Goal: Find specific page/section: Find specific page/section

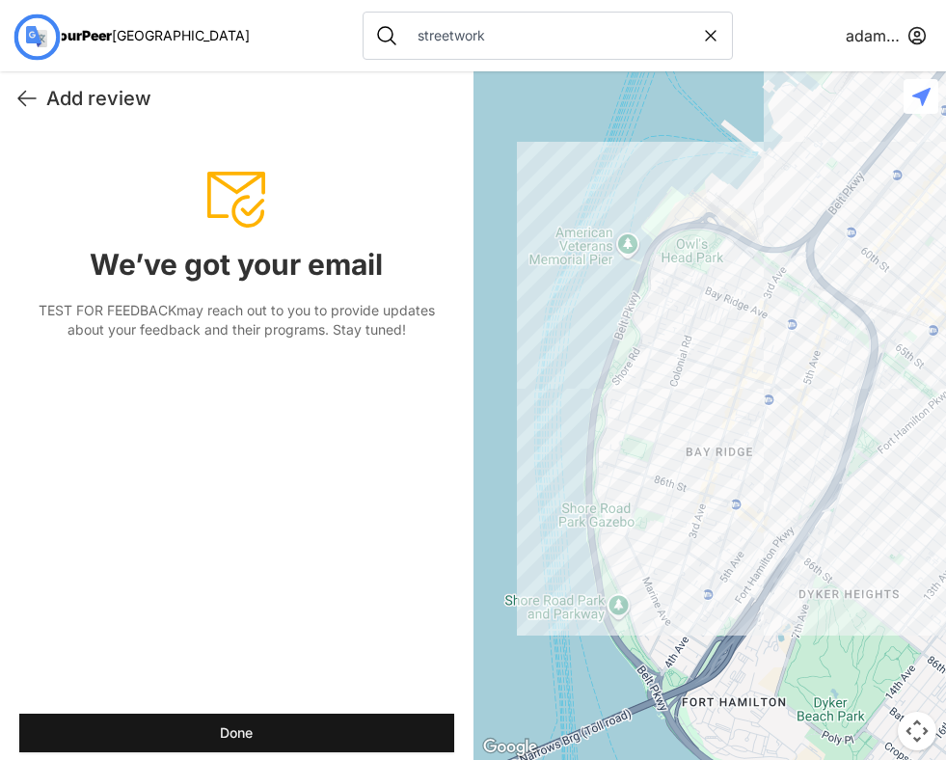
click at [132, 34] on span "[GEOGRAPHIC_DATA]" at bounding box center [181, 35] width 138 height 16
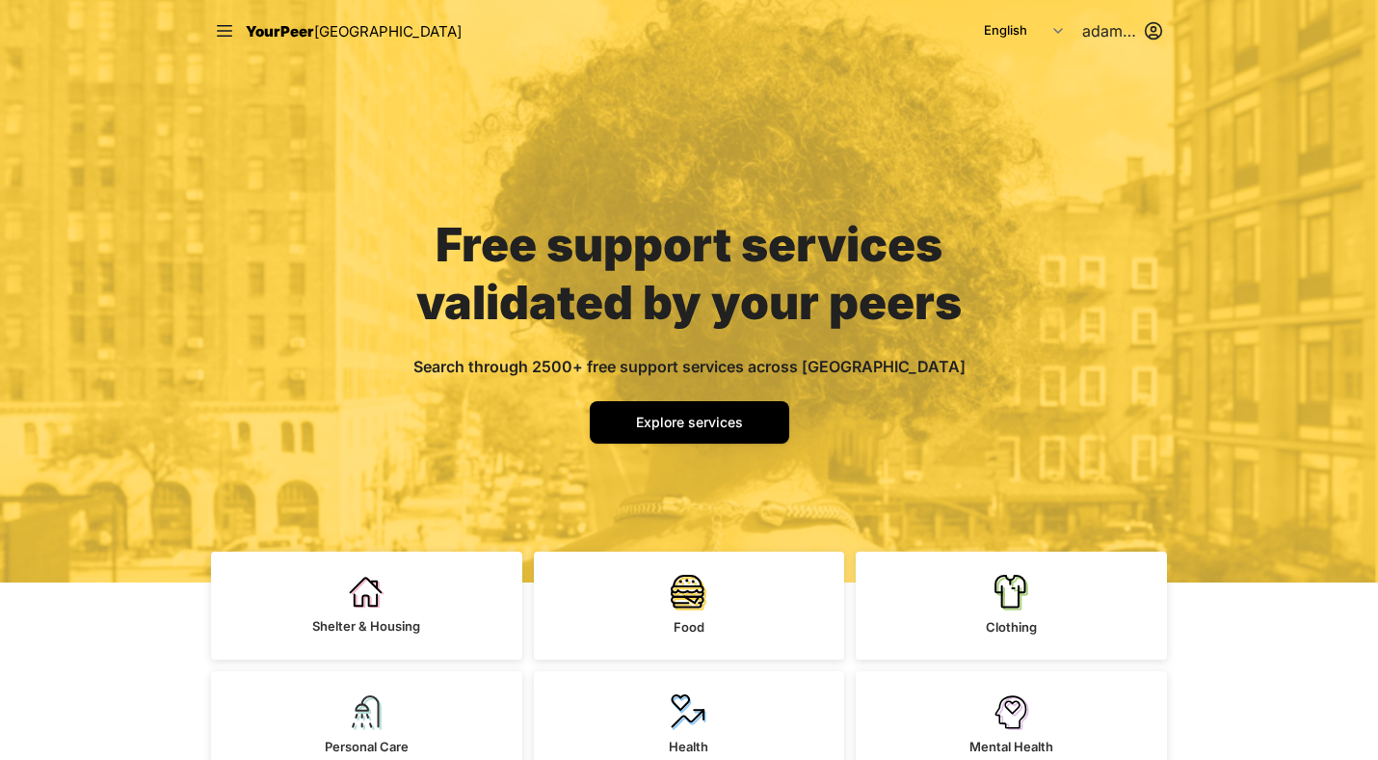
click at [704, 428] on span "Explore services" at bounding box center [689, 422] width 107 height 16
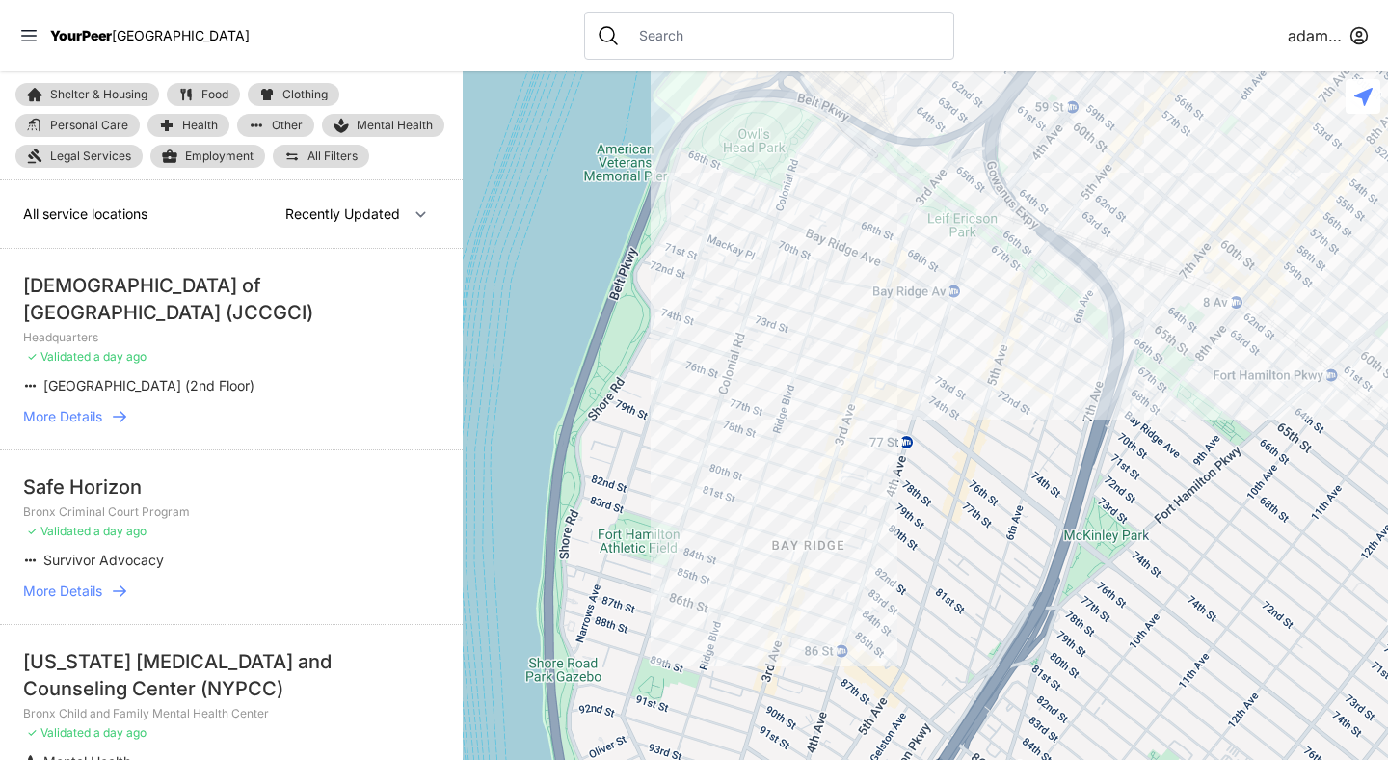
select select "nearby"
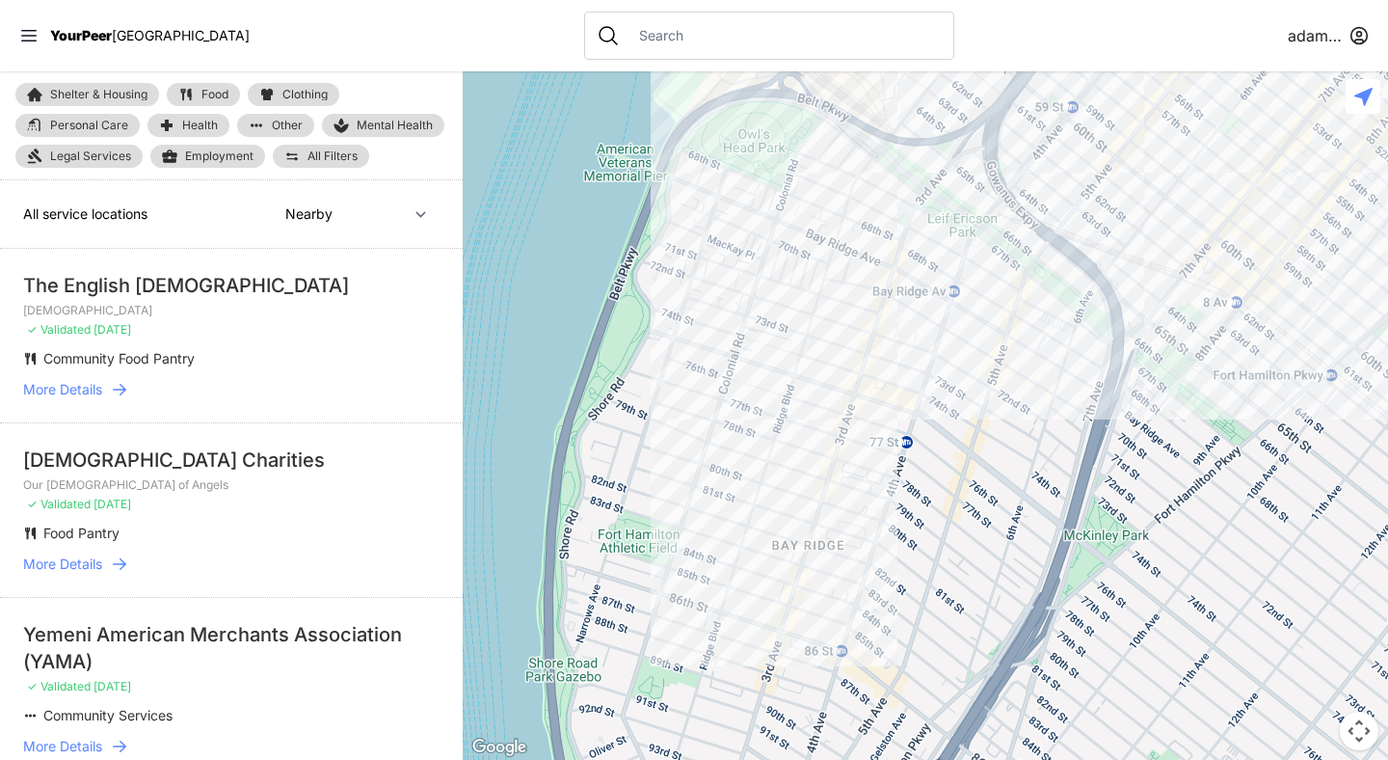
click at [628, 29] on input "text" at bounding box center [785, 35] width 314 height 19
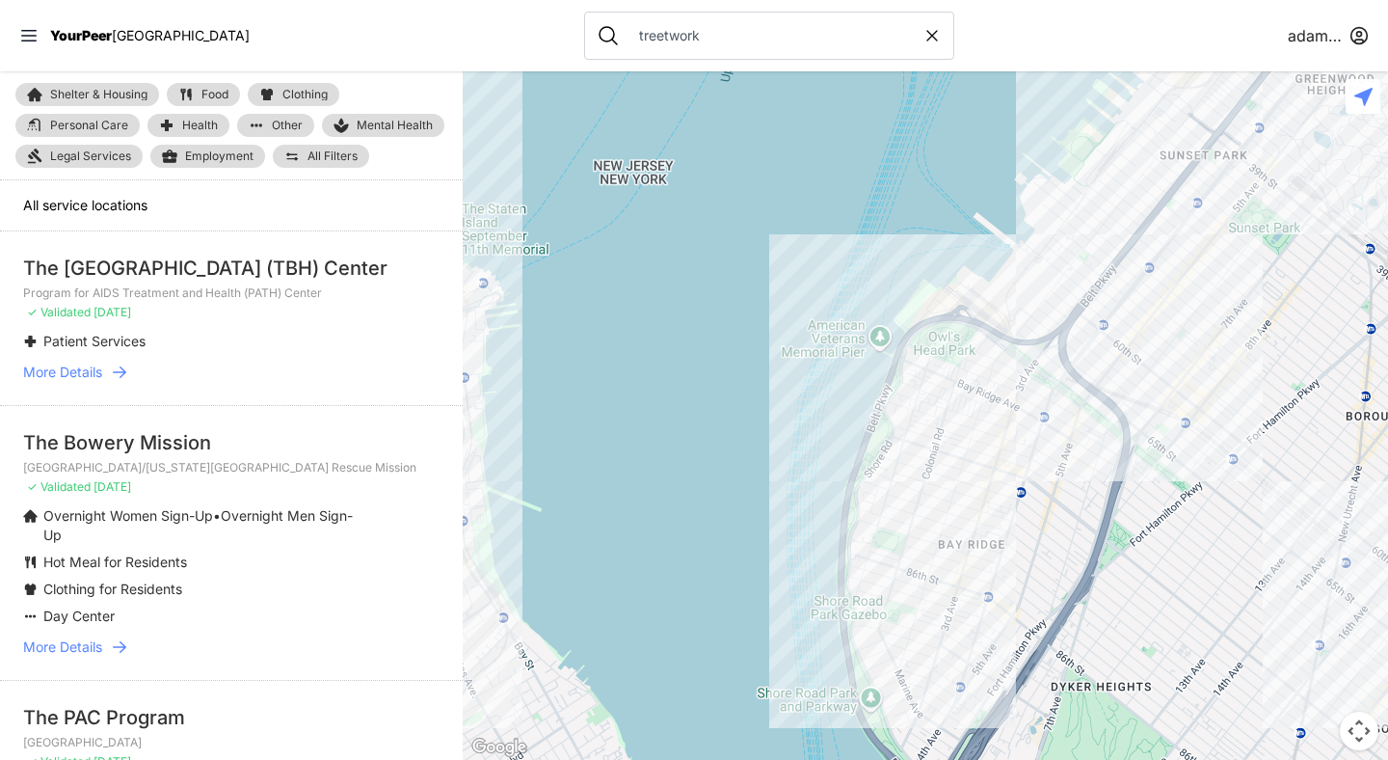
click at [628, 36] on input "treetwork" at bounding box center [775, 35] width 295 height 19
click at [628, 35] on input "treetwork" at bounding box center [775, 35] width 295 height 19
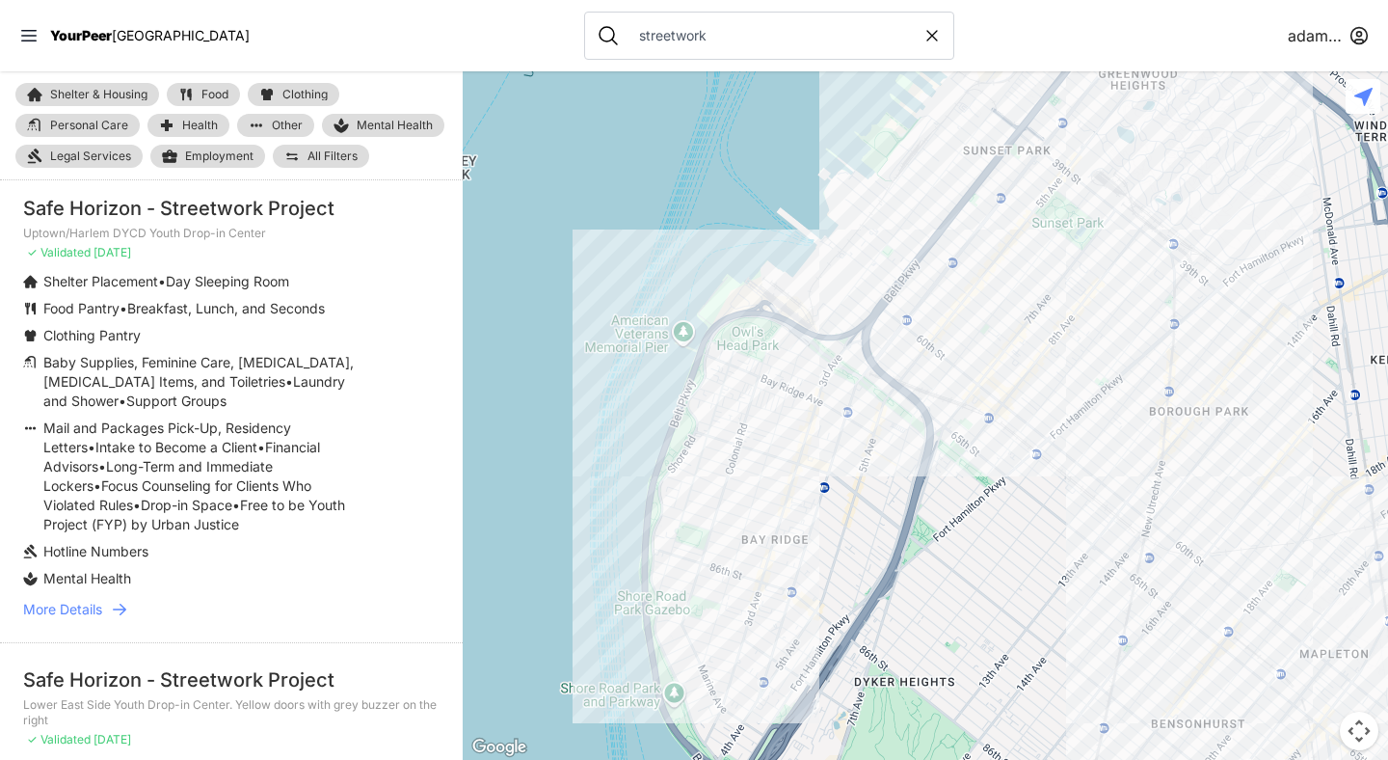
scroll to position [62, 0]
click at [121, 606] on icon at bounding box center [119, 607] width 19 height 19
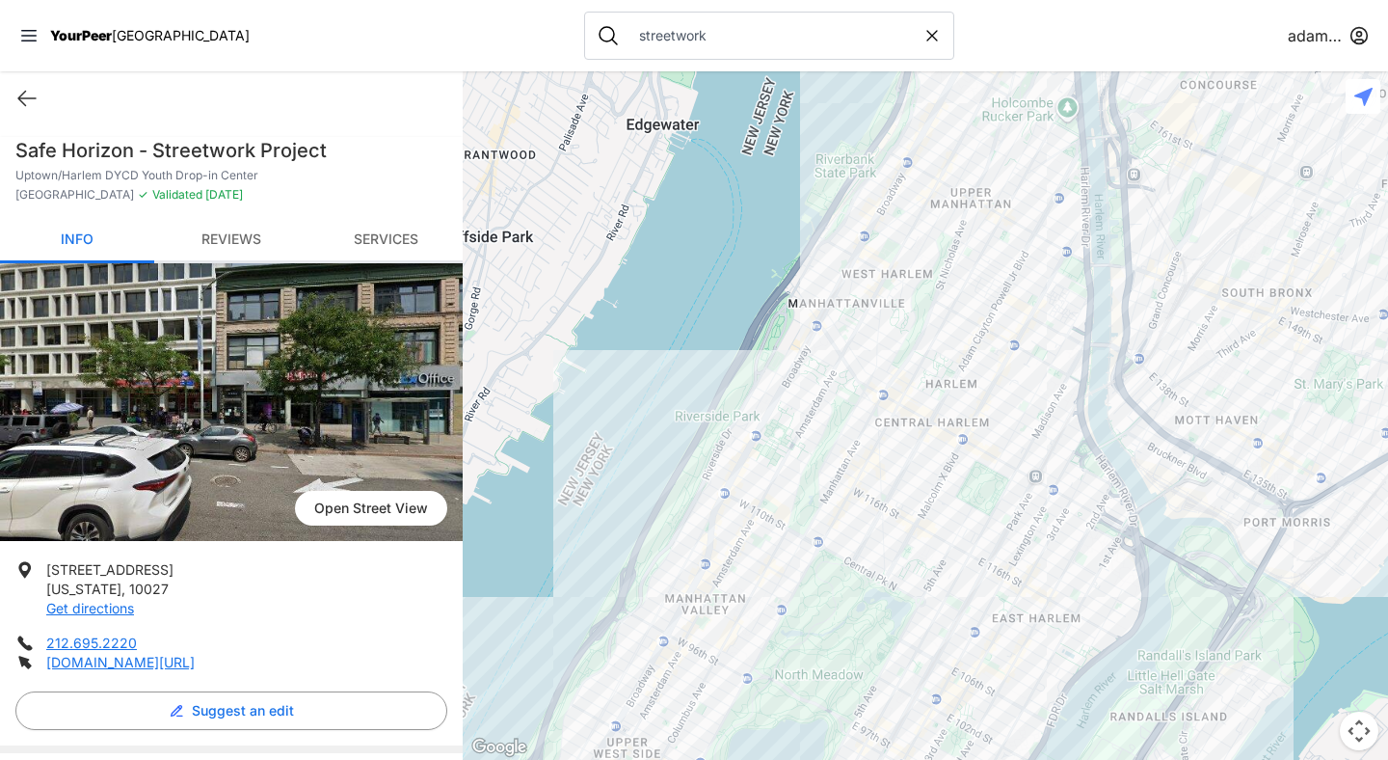
click at [233, 231] on link "Reviews" at bounding box center [231, 240] width 154 height 45
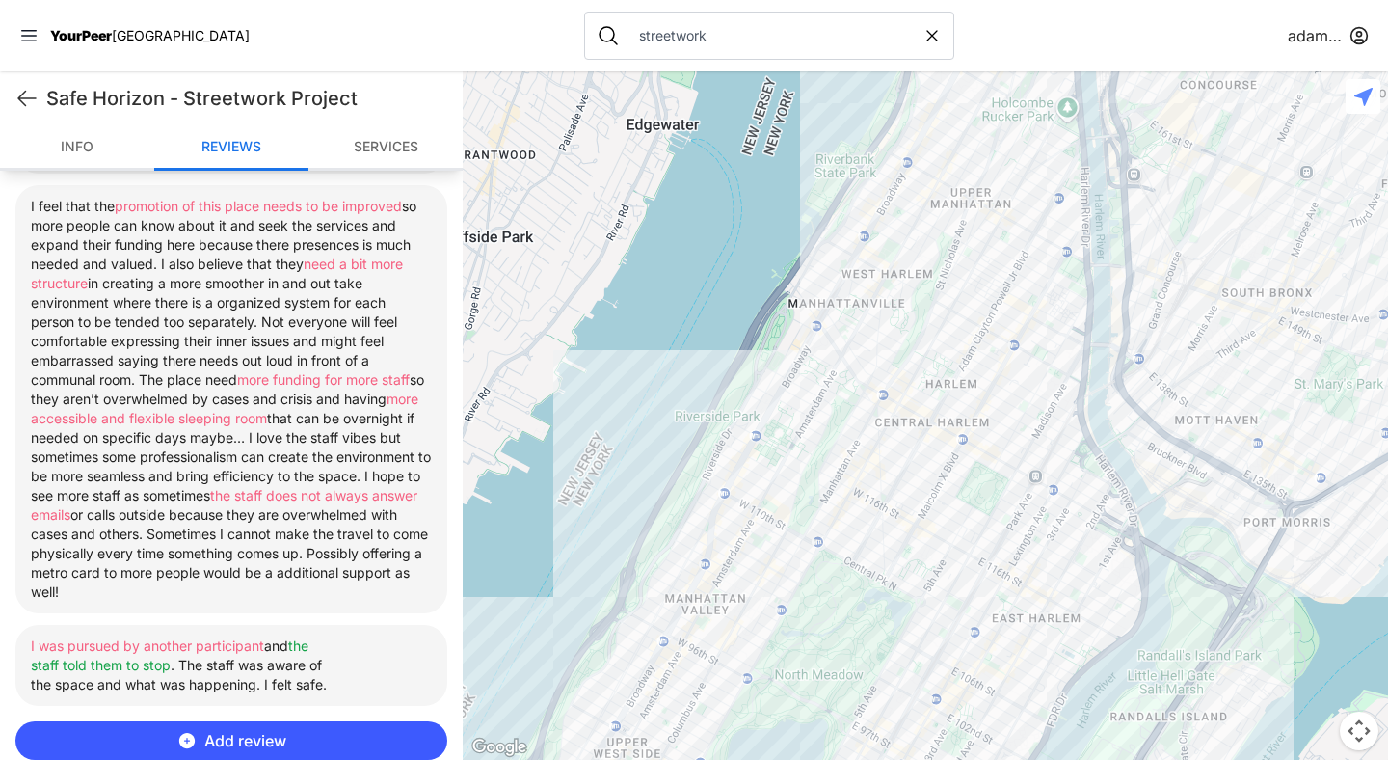
scroll to position [806, 0]
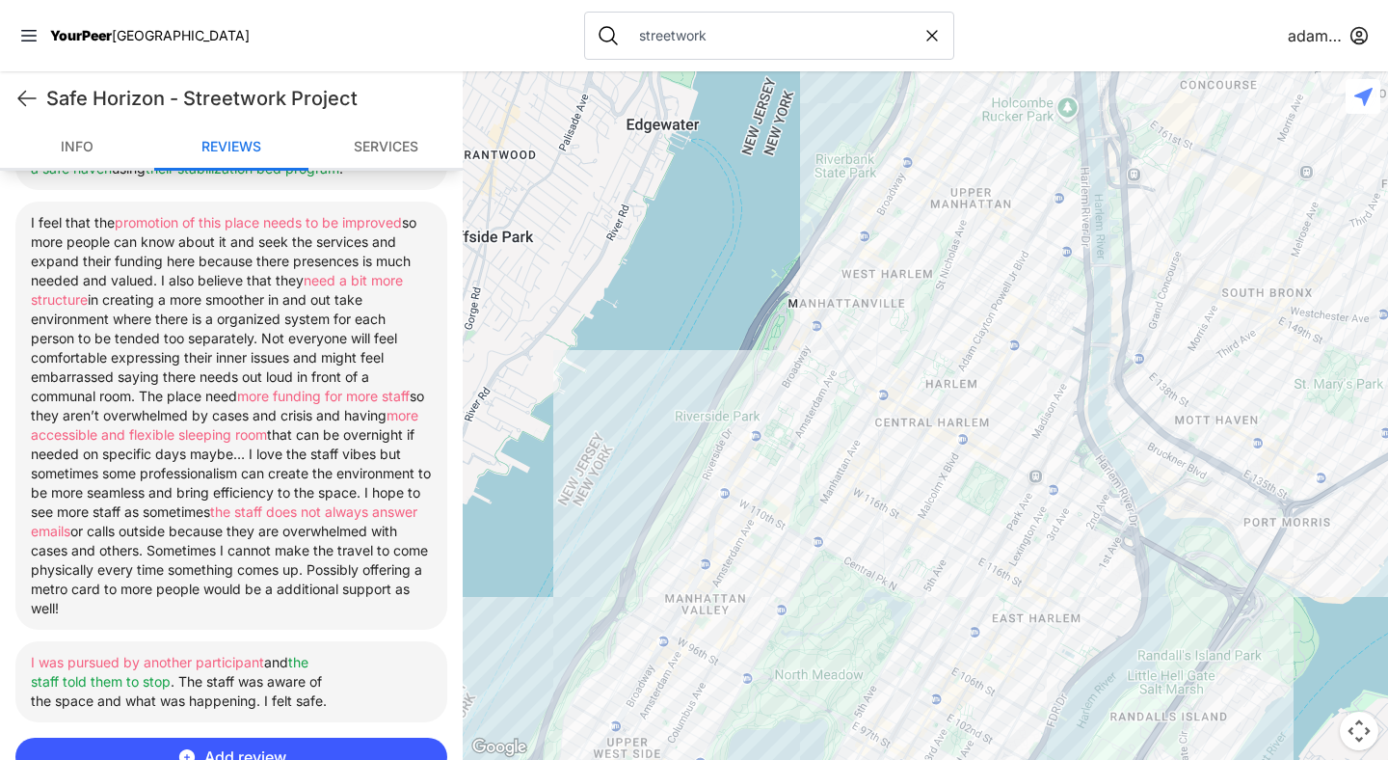
click at [633, 37] on input "streetwork" at bounding box center [775, 35] width 295 height 19
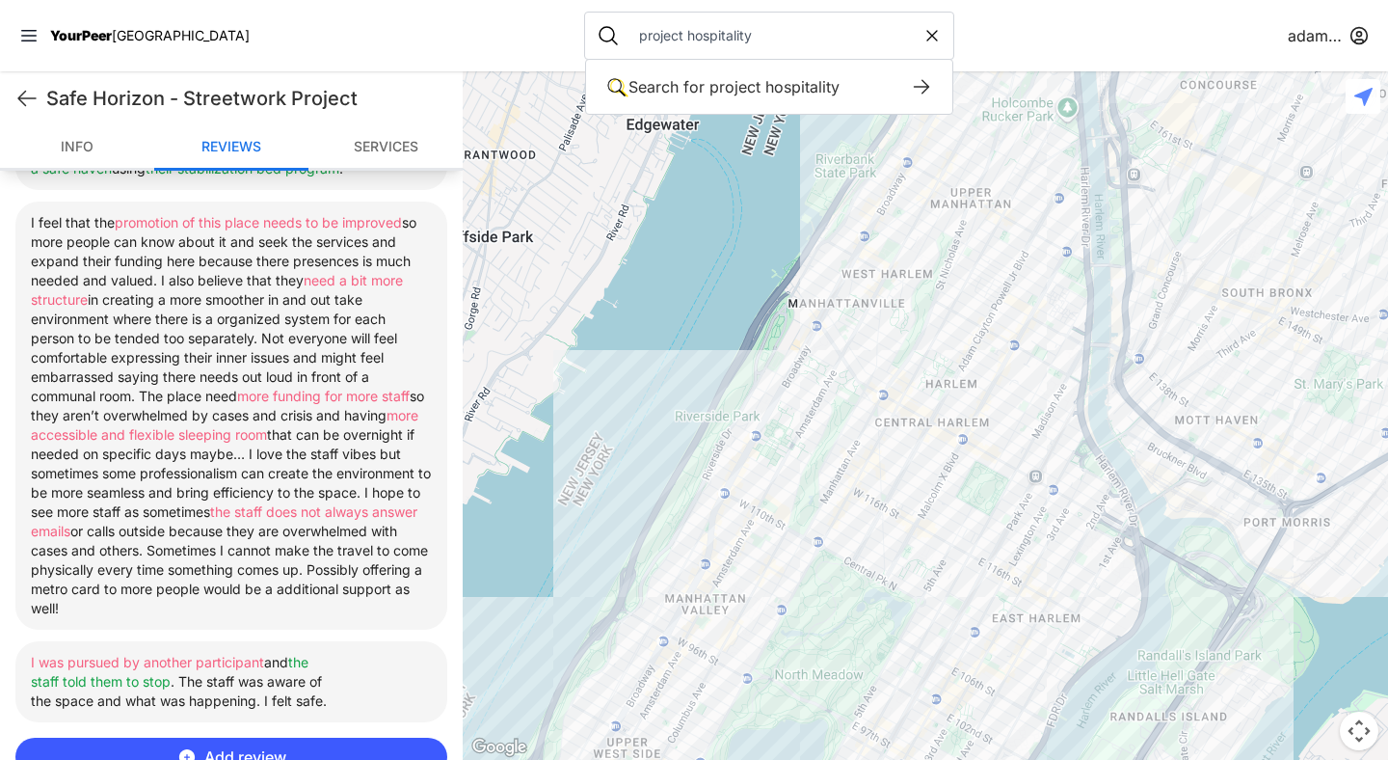
type input "project hospitality"
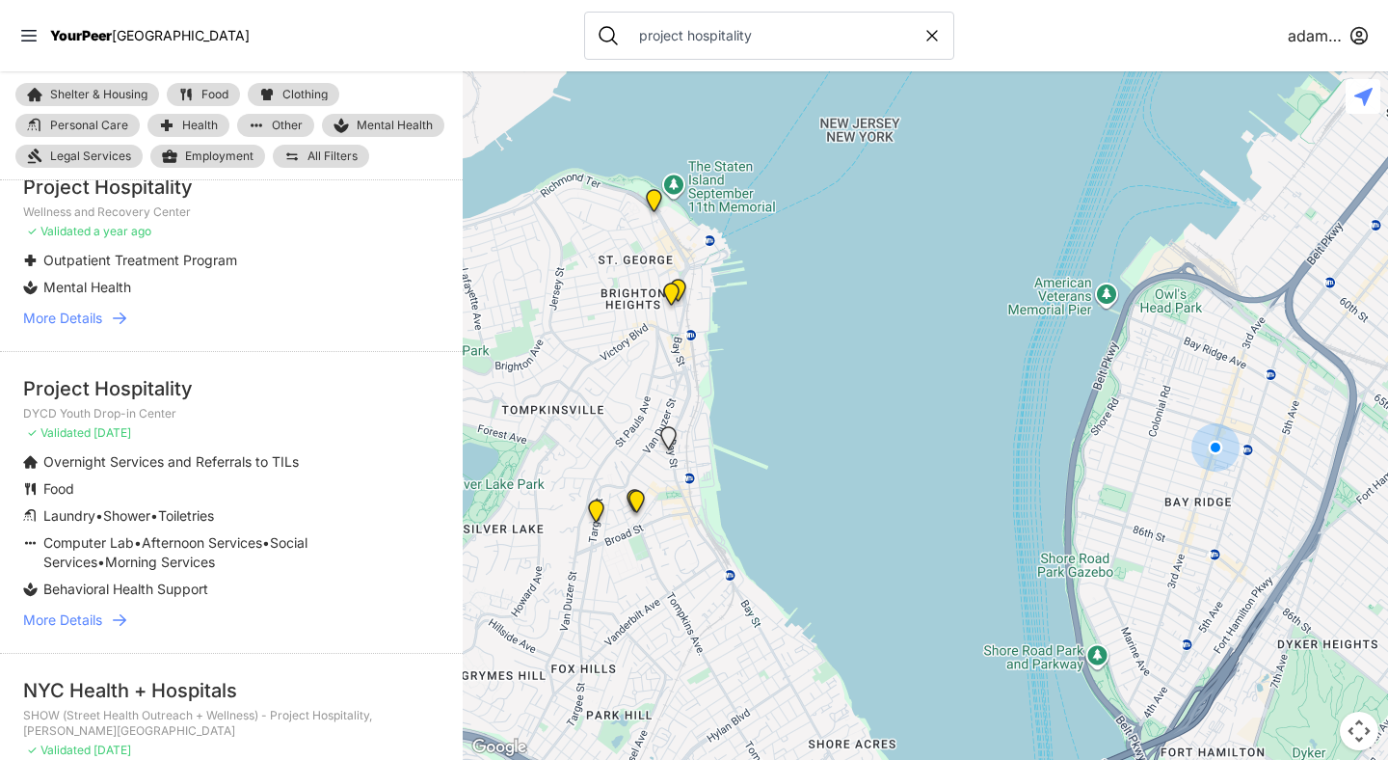
scroll to position [1301, 0]
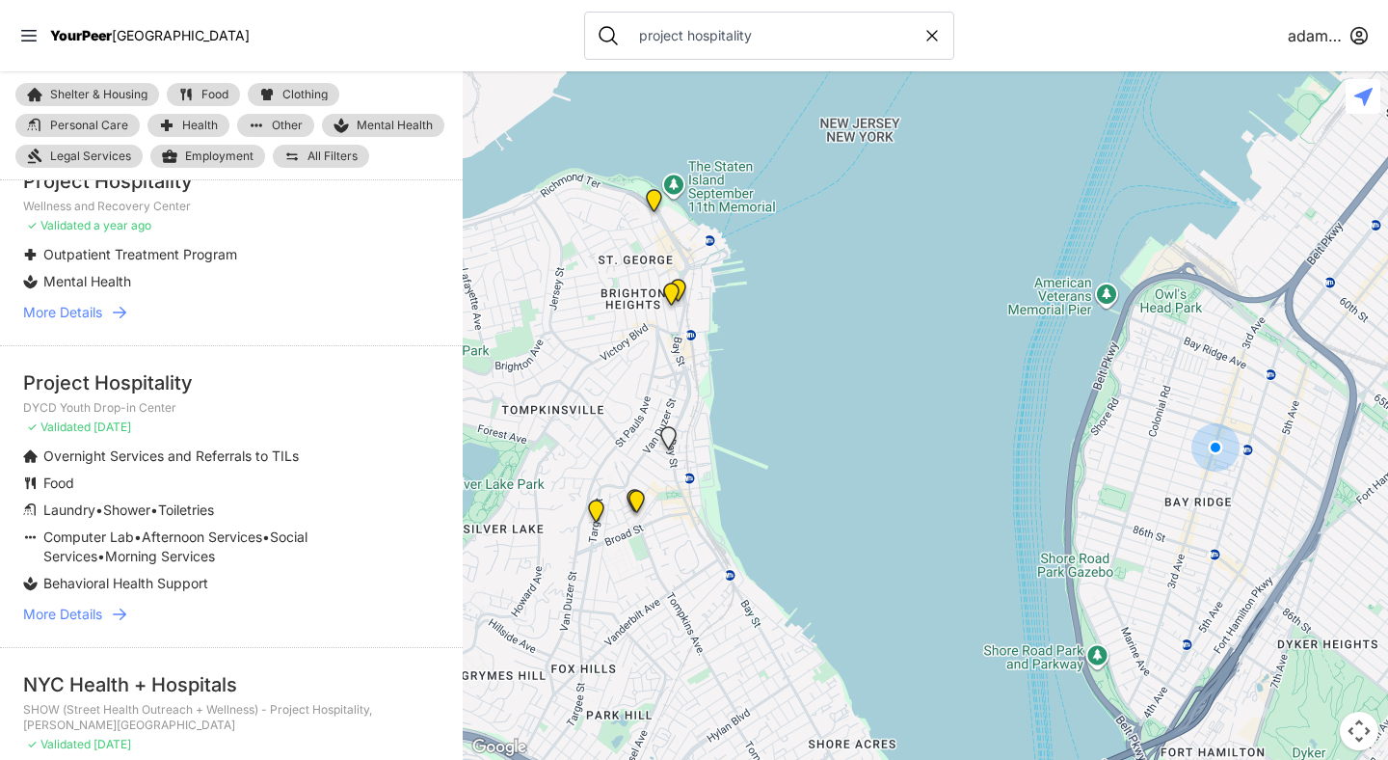
click at [120, 624] on icon at bounding box center [119, 613] width 19 height 19
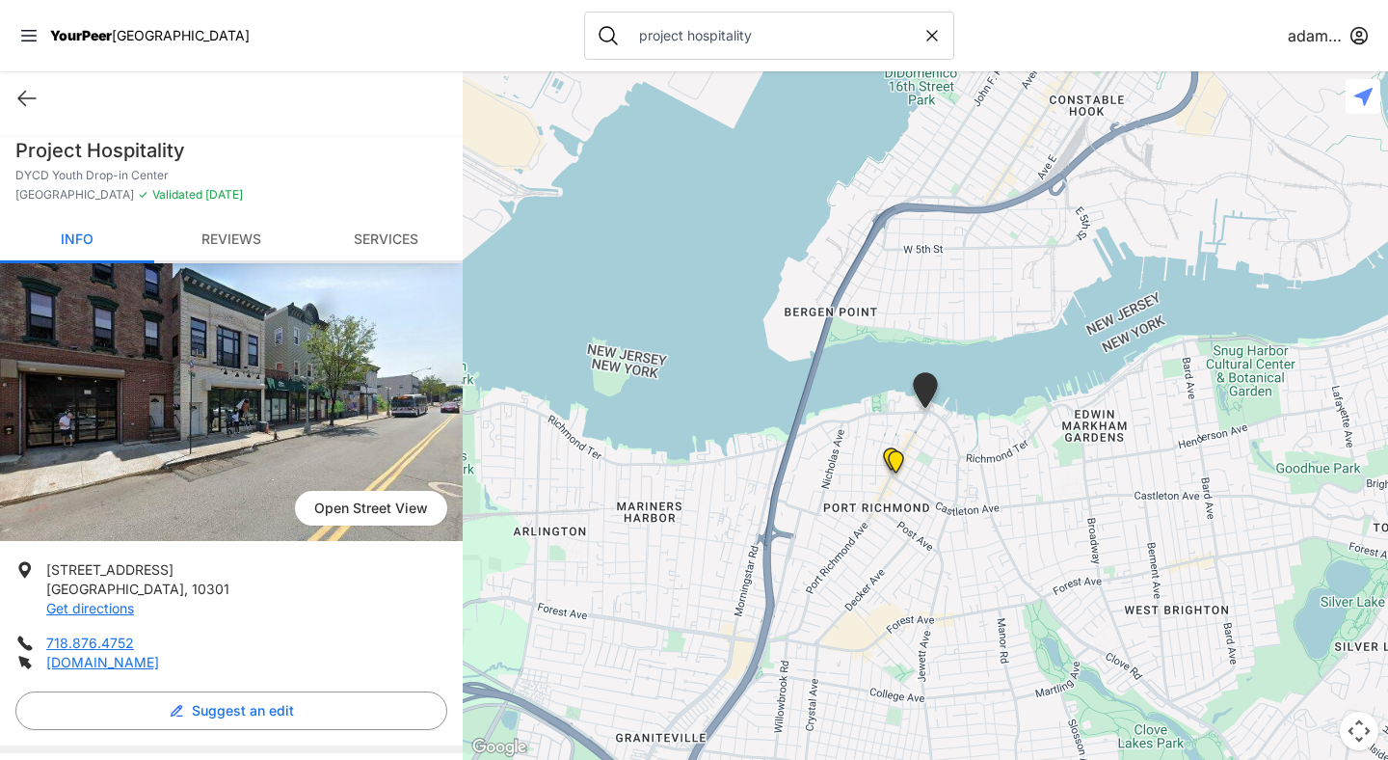
click at [251, 241] on font "Reviews" at bounding box center [231, 238] width 60 height 16
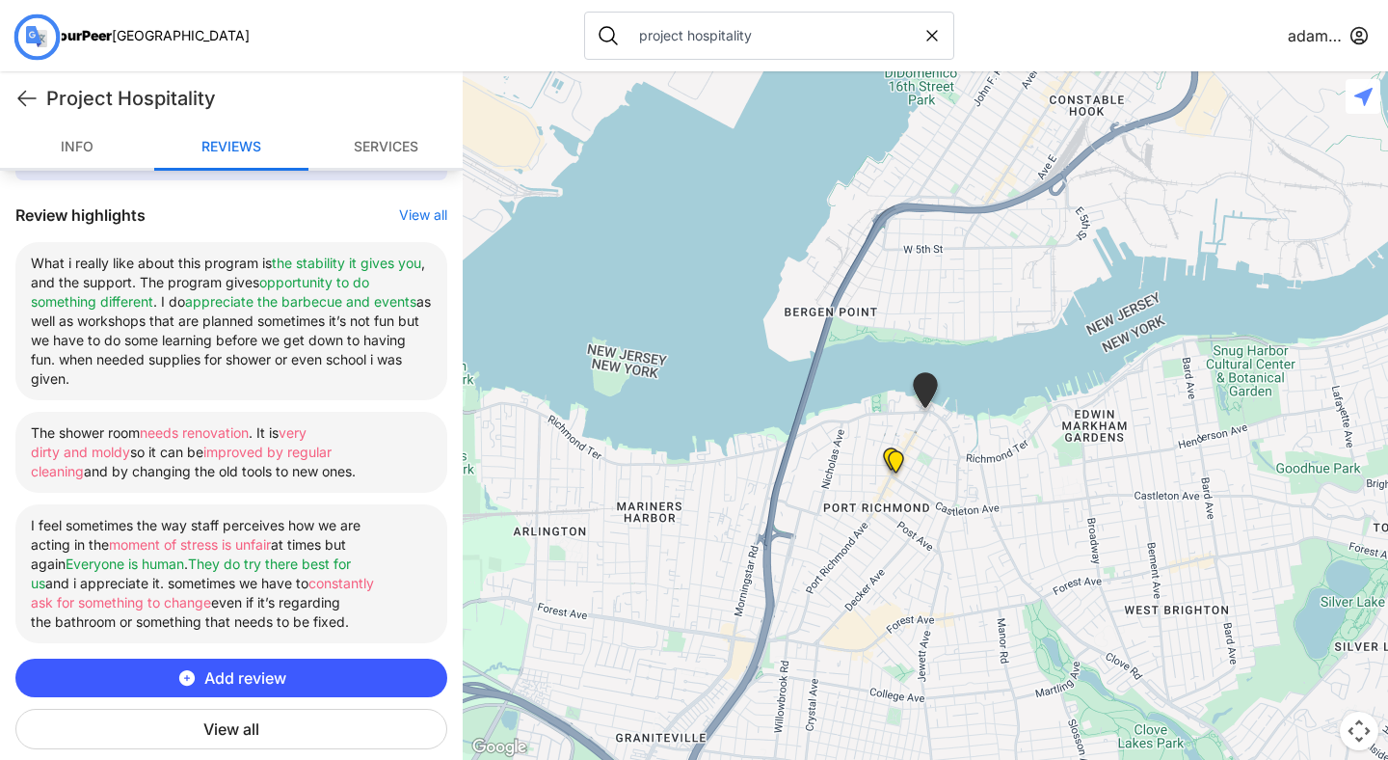
scroll to position [674, 0]
